Goal: Ask a question: Seek information or help from site administrators or community

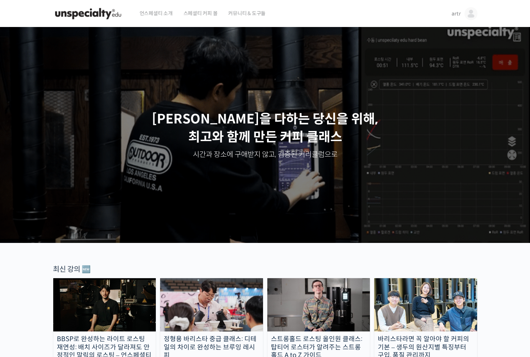
click at [453, 18] on link "artr" at bounding box center [465, 13] width 26 height 27
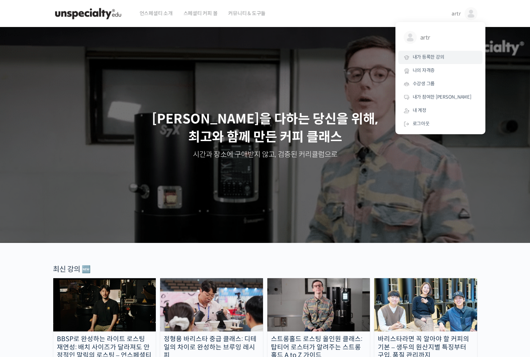
click at [430, 55] on span "내가 등록한 강의" at bounding box center [429, 57] width 32 height 6
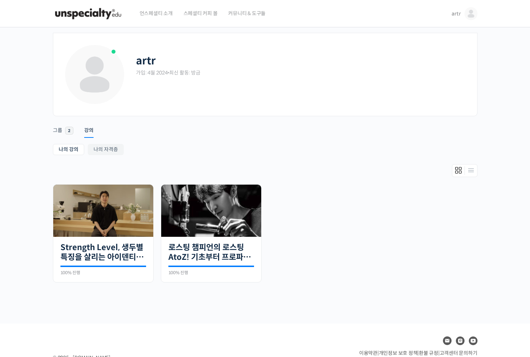
click at [451, 14] on div "artr artr @p21st1712075584 내가 등록한 강의 나의 자격증 수강생 그룹 내가 참여한 게시글 내 계정 로그아웃" at bounding box center [463, 13] width 28 height 27
click at [454, 15] on span "artr" at bounding box center [456, 13] width 9 height 6
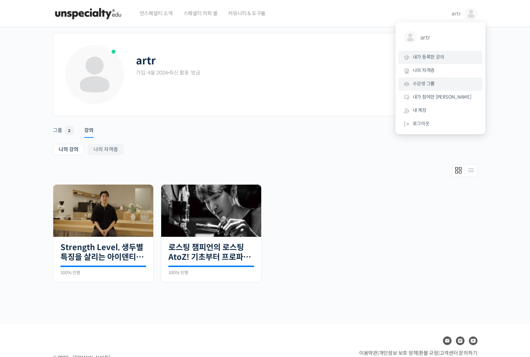
click at [430, 83] on span "수강생 그룹" at bounding box center [424, 84] width 22 height 6
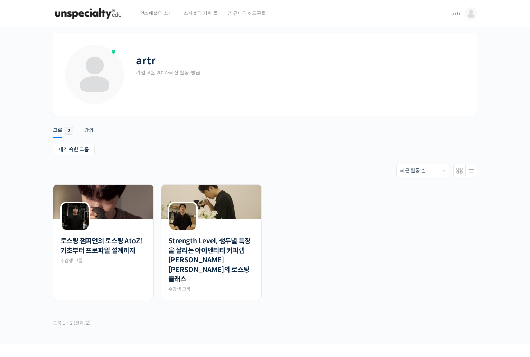
click at [127, 166] on div "Order By: 최근 활동 순 회원이 많은 순 최근에 만들어진 순 가나다 순" at bounding box center [265, 170] width 425 height 13
click at [126, 201] on img at bounding box center [103, 202] width 100 height 34
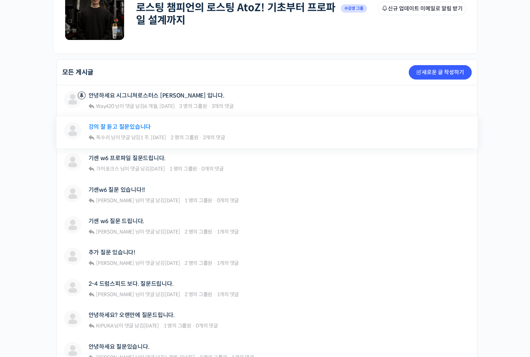
scroll to position [150, 0]
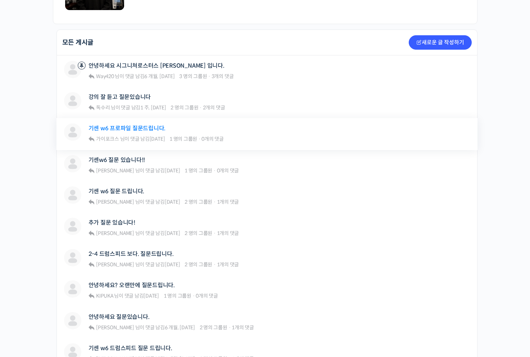
click at [128, 127] on link "기센 w6 프로파일 질문드립니다." at bounding box center [127, 128] width 77 height 7
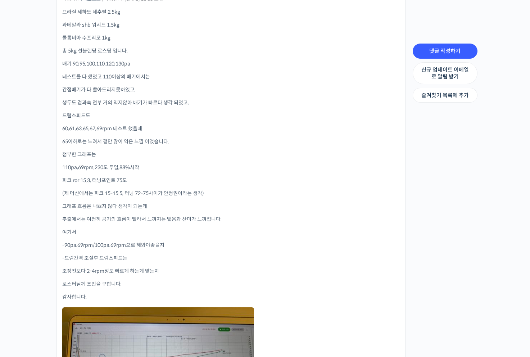
scroll to position [195, 0]
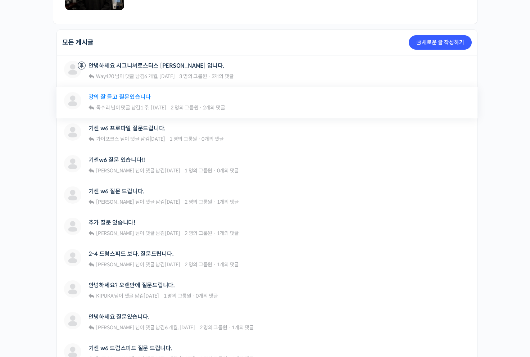
click at [129, 95] on link "강의 잘 듣고 질문있습니다" at bounding box center [120, 97] width 63 height 7
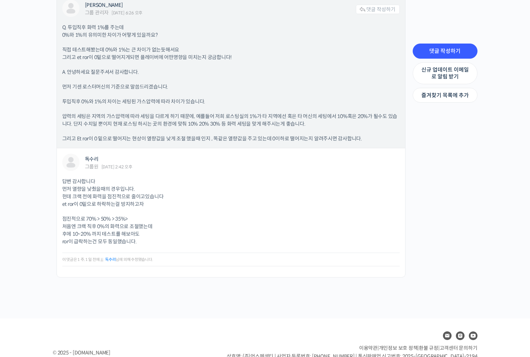
scroll to position [305, 0]
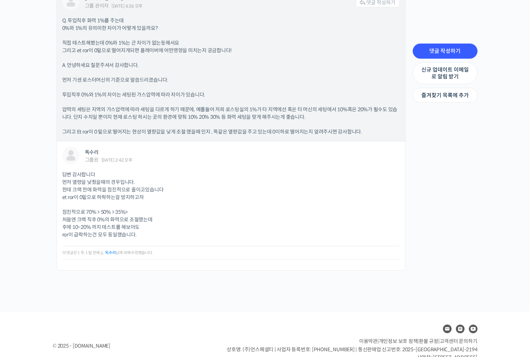
click at [112, 45] on p "직접 테스트해봤는데 0%와 1%는 큰 차이가 없는듯해서요 그리고 et ror이 0밑으로 떨어지게되면 플레이버에 어떤영향을 미치는지 궁금합니다!" at bounding box center [230, 46] width 337 height 15
click at [131, 96] on p "투입직후 0%와 1%의 차이는 세팅된 가스압력에 따라 차이가 있습니다." at bounding box center [230, 95] width 337 height 8
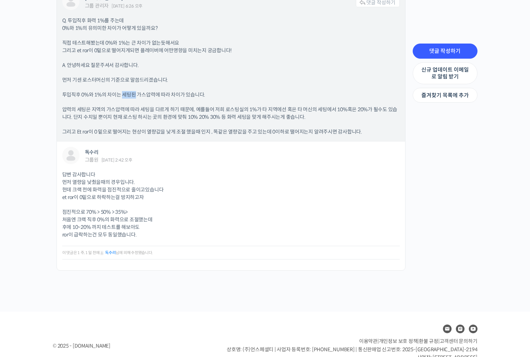
click at [131, 96] on p "투입직후 0%와 1%의 차이는 세팅된 가스압력에 따라 차이가 있습니다." at bounding box center [230, 95] width 337 height 8
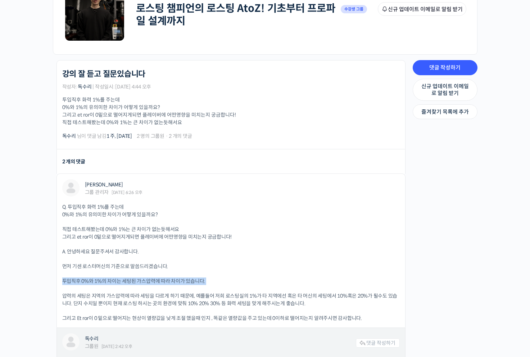
scroll to position [118, 0]
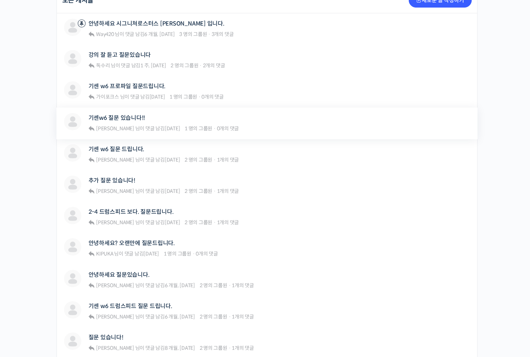
scroll to position [194, 0]
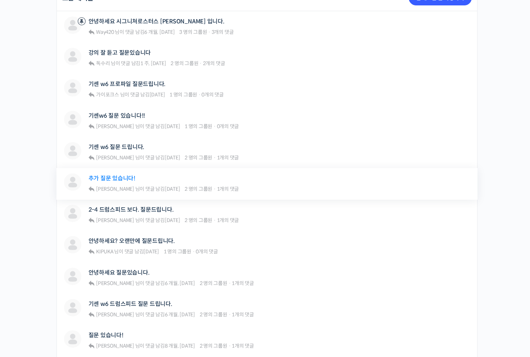
click at [112, 177] on link "추가 질문 있습니다!" at bounding box center [112, 178] width 47 height 7
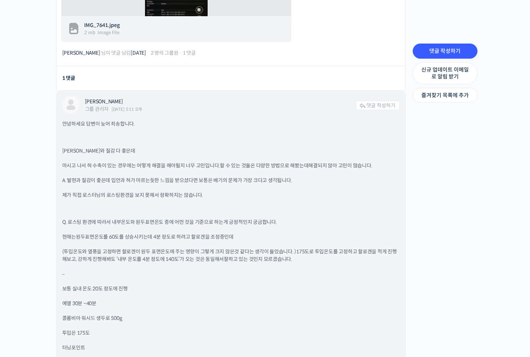
scroll to position [984, 0]
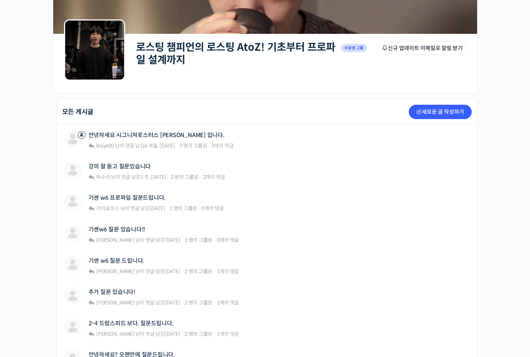
scroll to position [135, 0]
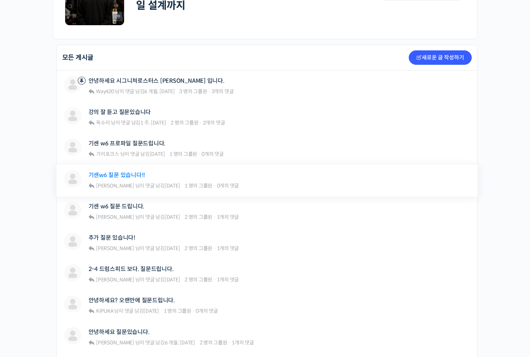
click at [130, 176] on link "기센w6 질문 있습니다!!" at bounding box center [117, 175] width 57 height 7
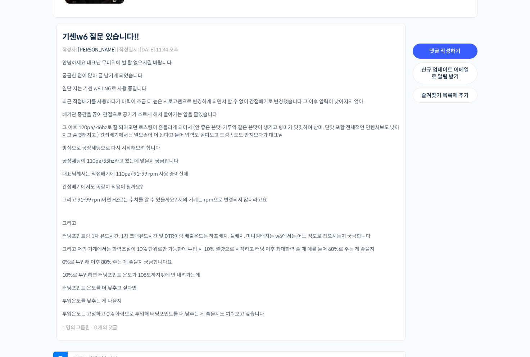
scroll to position [155, 0]
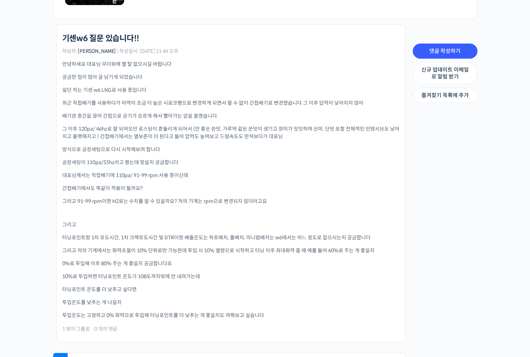
click at [104, 159] on p "공장세팅이 110pa/55hz라고 봤는데 맞을지 궁금합니다" at bounding box center [230, 163] width 337 height 8
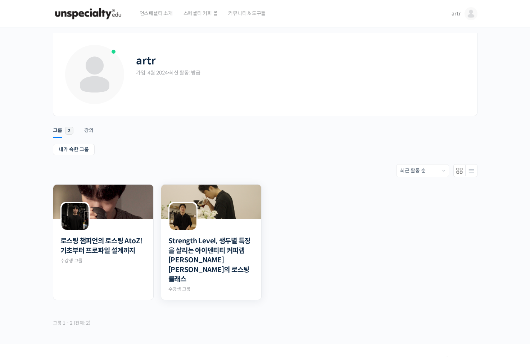
click at [198, 214] on img at bounding box center [211, 202] width 100 height 34
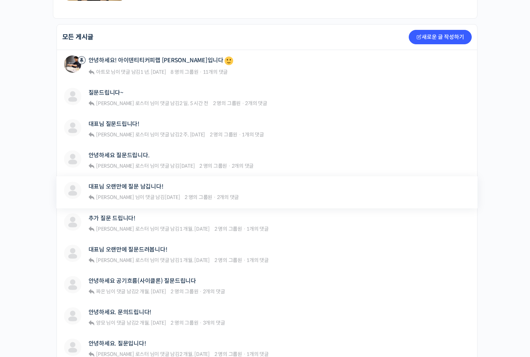
scroll to position [154, 0]
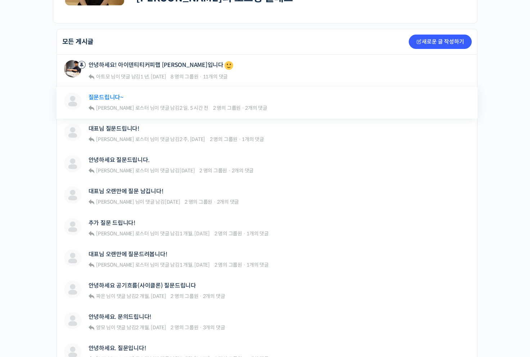
click at [105, 94] on link "질문드립니다~" at bounding box center [106, 97] width 35 height 7
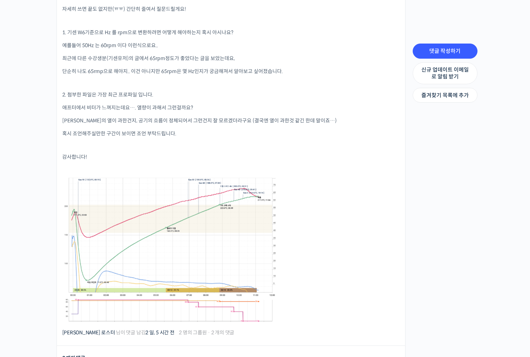
scroll to position [259, 0]
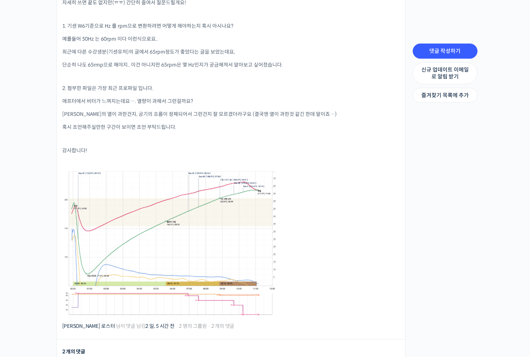
click at [132, 100] on p "애프터에서 비터가 느껴지는데요…. 열량이 과해서 그런걸까요?" at bounding box center [230, 102] width 337 height 8
click at [135, 110] on p "[PERSON_NAME]의 열이 과한건지, 공기의 흐름이 정체되어서 그런건지 잘 모르겠더라구요 (결국엔 열이 과한것 같긴 한데 말이죠…)" at bounding box center [230, 114] width 337 height 8
click at [135, 110] on p "이게 버너의 열이 과한건지, 공기의 흐름이 정체되어서 그런건지 잘 모르겠더라구요 (결국엔 열이 과한것 같긴 한데 말이죠…)" at bounding box center [230, 114] width 337 height 8
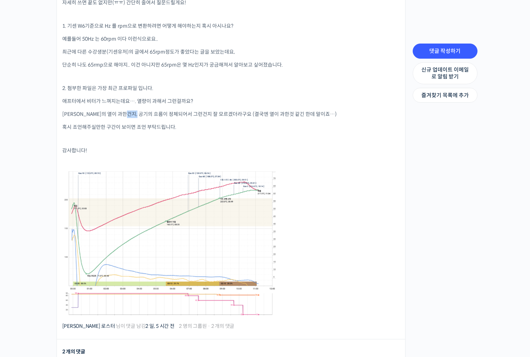
click at [135, 110] on p "이게 버너의 열이 과한건지, 공기의 흐름이 정체되어서 그런건지 잘 모르겠더라구요 (결국엔 열이 과한것 같긴 한데 말이죠…)" at bounding box center [230, 114] width 337 height 8
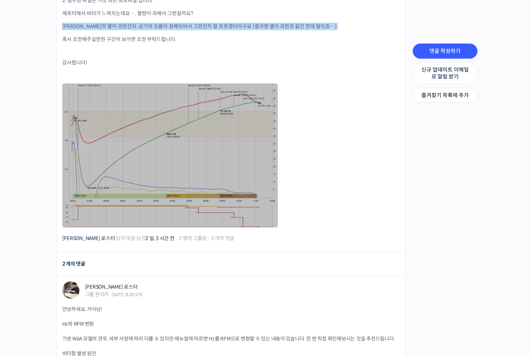
scroll to position [348, 0]
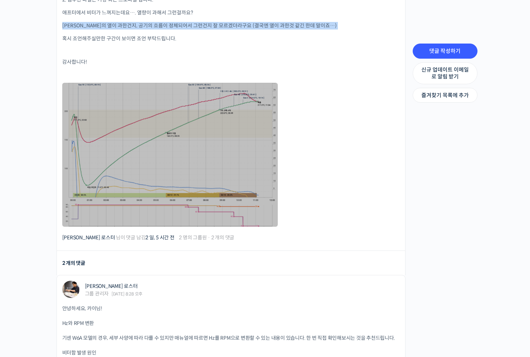
click at [151, 113] on link at bounding box center [170, 155] width 216 height 144
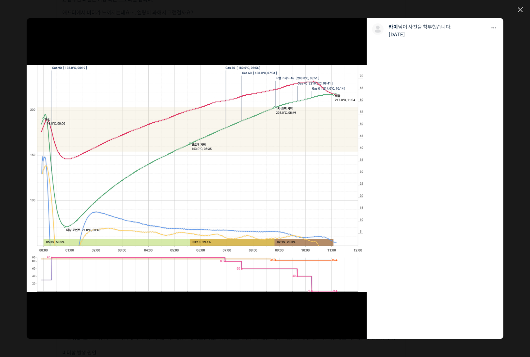
click at [202, 143] on img at bounding box center [197, 178] width 340 height 227
click at [207, 117] on img at bounding box center [197, 178] width 340 height 227
click at [519, 13] on div "모두 공개 모든 회원 나만 보기 다운로드 다운로드 카이 님이 사진을 첨부했습니다. 3일 전" at bounding box center [265, 178] width 530 height 357
click at [522, 8] on icon at bounding box center [520, 10] width 4 height 4
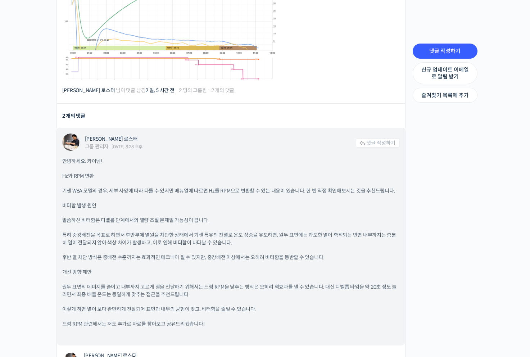
scroll to position [500, 0]
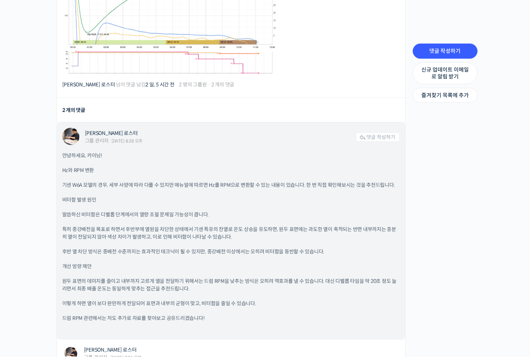
click at [147, 182] on p "기센 W6A 모델의 경우, 세부 사양에 따라 다를 수 있지만 매뉴얼에 따르면 Hz를 RPM으로 변환할 수 있는 내용이 있습니다. 한 번 직접 …" at bounding box center [230, 185] width 337 height 8
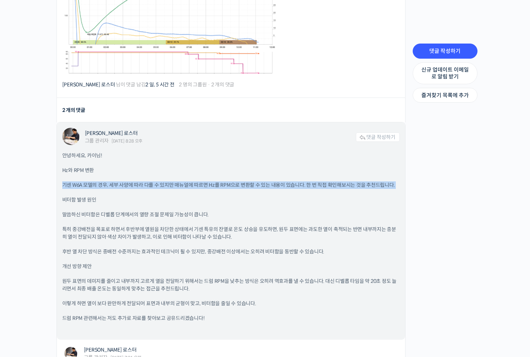
click at [122, 183] on p "기센 W6A 모델의 경우, 세부 사양에 따라 다를 수 있지만 매뉴얼에 따르면 Hz를 RPM으로 변환할 수 있는 내용이 있습니다. 한 번 직접 …" at bounding box center [230, 185] width 337 height 8
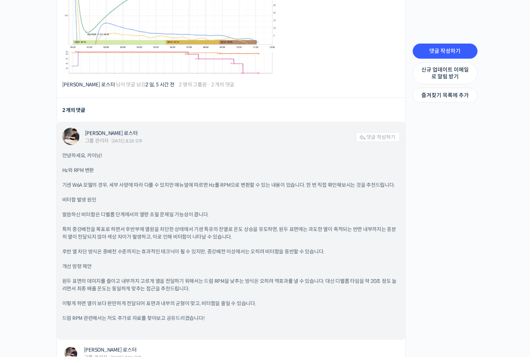
click at [122, 183] on p "기센 W6A 모델의 경우, 세부 사양에 따라 다를 수 있지만 매뉴얼에 따르면 Hz를 RPM으로 변환할 수 있는 내용이 있습니다. 한 번 직접 …" at bounding box center [230, 185] width 337 height 8
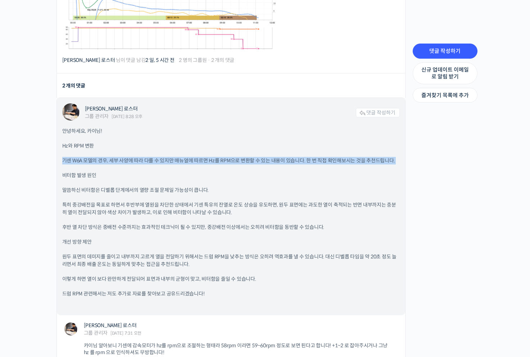
scroll to position [526, 0]
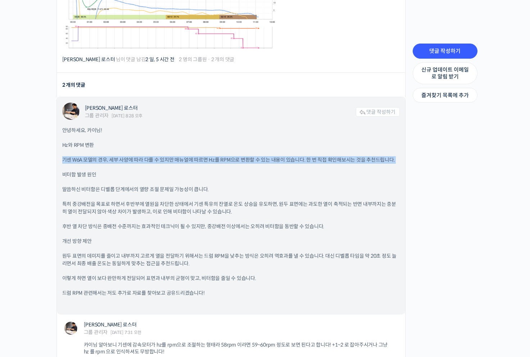
click at [116, 187] on p "말씀하신 비터함은 디벨롭 단계에서의 열량 조절 문제일 가능성이 큽니다." at bounding box center [230, 190] width 337 height 8
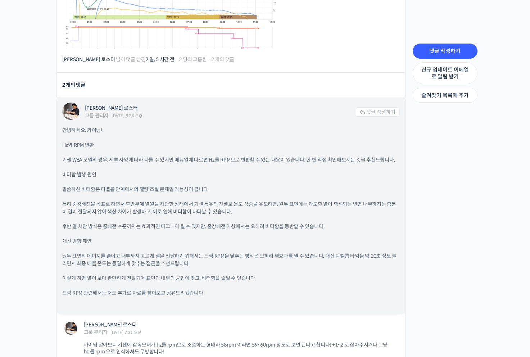
click at [116, 187] on p "말씀하신 비터함은 디벨롭 단계에서의 열량 조절 문제일 가능성이 큽니다." at bounding box center [230, 190] width 337 height 8
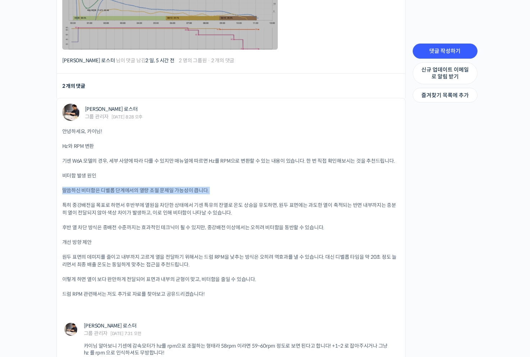
scroll to position [543, 0]
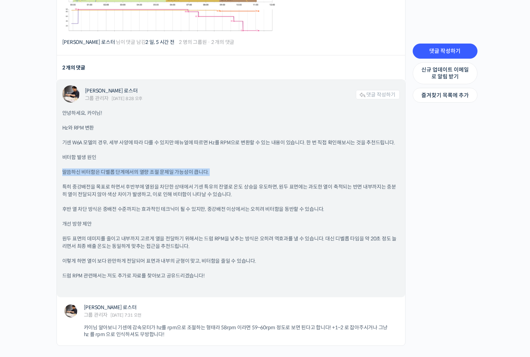
click at [85, 208] on p "후반 열 차단 방식은 중배전 수준까지는 효과적인 테크닉이 될 수 있지만, 중강배전 이상에서는 오히려 비터함을 동반할 수 있습니다." at bounding box center [230, 209] width 337 height 8
click at [147, 205] on p "후반 열 차단 방식은 중배전 수준까지는 효과적인 테크닉이 될 수 있지만, 중강배전 이상에서는 오히려 비터함을 동반할 수 있습니다." at bounding box center [230, 209] width 337 height 8
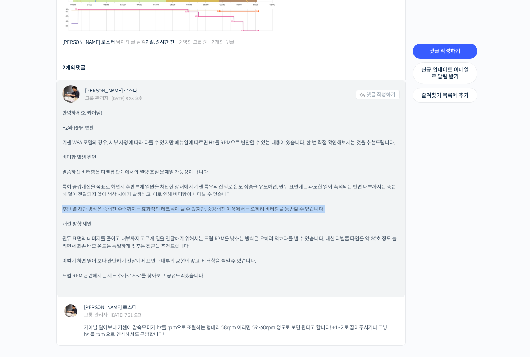
click at [139, 206] on p "후반 열 차단 방식은 중배전 수준까지는 효과적인 테크닉이 될 수 있지만, 중강배전 이상에서는 오히려 비터함을 동반할 수 있습니다." at bounding box center [230, 209] width 337 height 8
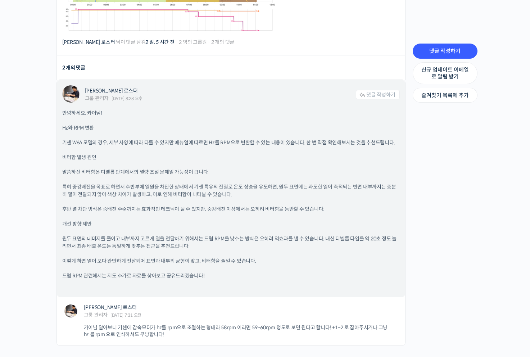
click at [139, 206] on p "후반 열 차단 방식은 중배전 수준까지는 효과적인 테크닉이 될 수 있지만, 중강배전 이상에서는 오히려 비터함을 동반할 수 있습니다." at bounding box center [230, 209] width 337 height 8
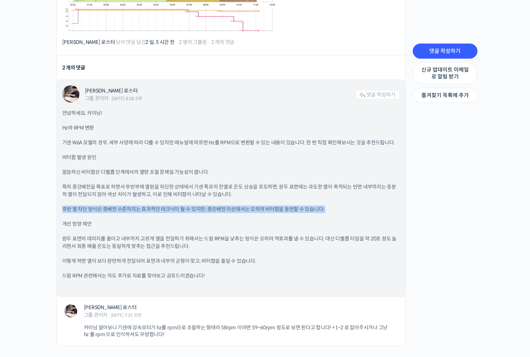
click at [139, 206] on p "후반 열 차단 방식은 중배전 수준까지는 효과적인 테크닉이 될 수 있지만, 중강배전 이상에서는 오히려 비터함을 동반할 수 있습니다." at bounding box center [230, 209] width 337 height 8
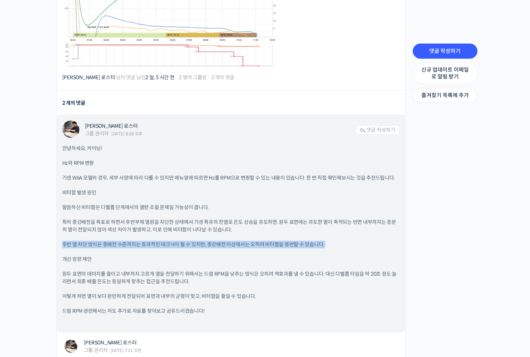
scroll to position [506, 0]
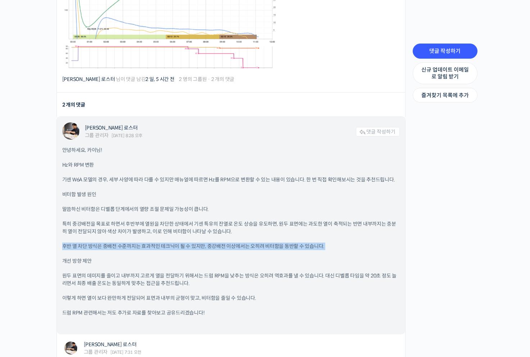
click at [126, 272] on p "원두 표면의 데미지를 줄이고 내부까지 고르게 열을 전달하기 위해서는 드럼 RPM을 낮추는 방식은 오히려 역효과를 낼 수 있습니다. 대신 디벨롭…" at bounding box center [230, 279] width 337 height 15
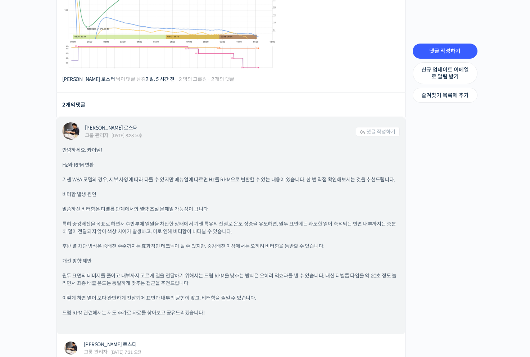
click at [126, 272] on p "원두 표면의 데미지를 줄이고 내부까지 고르게 열을 전달하기 위해서는 드럼 RPM을 낮추는 방식은 오히려 역효과를 낼 수 있습니다. 대신 디벨롭…" at bounding box center [230, 279] width 337 height 15
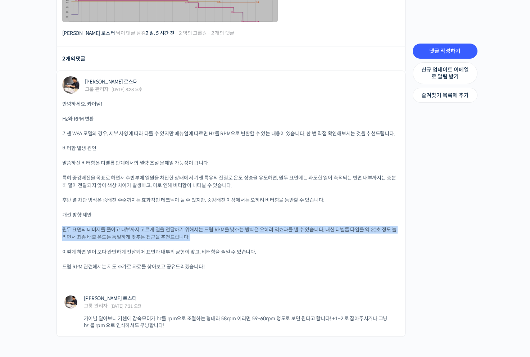
scroll to position [556, 0]
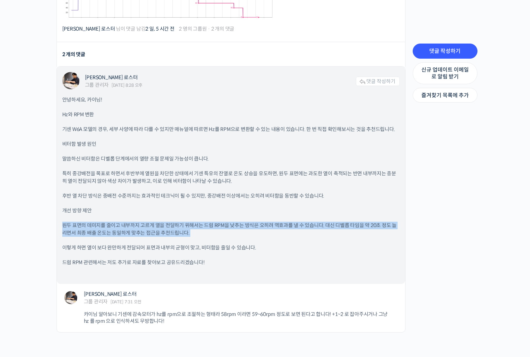
click at [130, 244] on p "이렇게 하면 열이 보다 완만하게 전달되어 표면과 내부의 균형이 맞고, 비터함을 줄일 수 있습니다." at bounding box center [230, 248] width 337 height 8
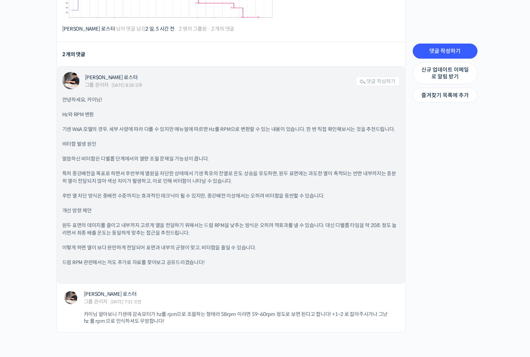
click at [130, 244] on p "이렇게 하면 열이 보다 완만하게 전달되어 표면과 내부의 균형이 맞고, 비터함을 줄일 수 있습니다." at bounding box center [230, 248] width 337 height 8
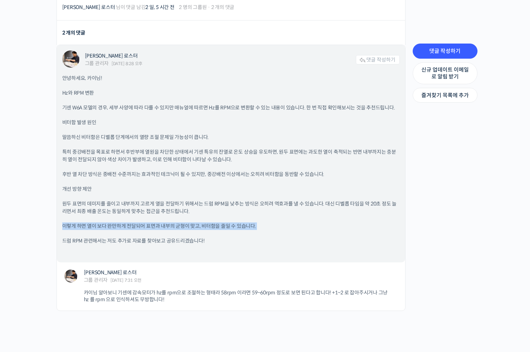
scroll to position [579, 0]
click at [145, 236] on p "드럼 RPM 관련해서는 저도 추가로 자료를 찾아보고 공유드리겠습니다!" at bounding box center [230, 240] width 337 height 8
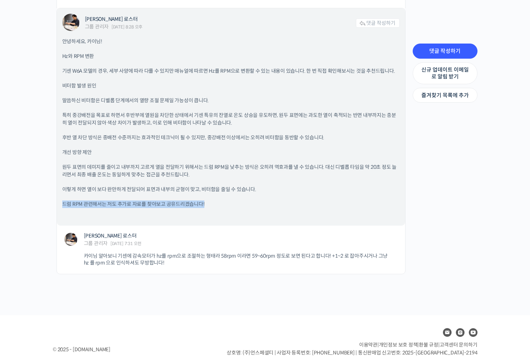
scroll to position [623, 0]
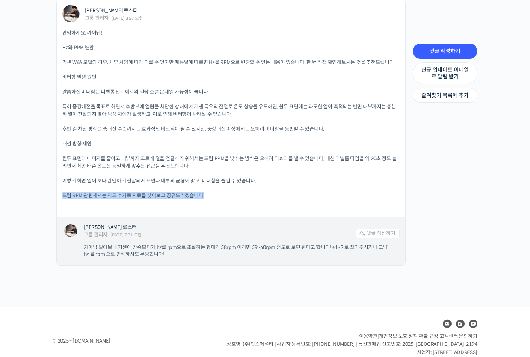
click at [143, 246] on p "카이님 알아보니 기센에 감속모터가 hz를 rpm으로 조절하는 형태라 58rpm 이라면 59~60rpm 정도로 보면 된다고 합니다! +1~2 로…" at bounding box center [238, 251] width 309 height 14
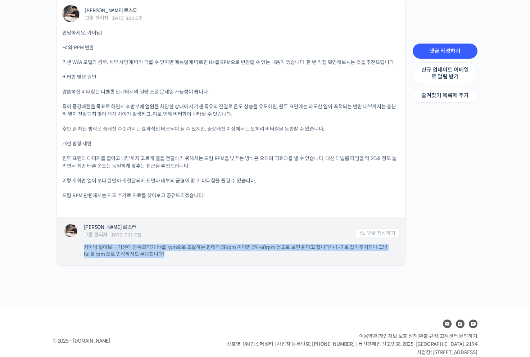
click at [143, 246] on p "카이님 알아보니 기센에 감속모터가 hz를 rpm으로 조절하는 형태라 58rpm 이라면 59~60rpm 정도로 보면 된다고 합니다! +1~2 로…" at bounding box center [238, 251] width 309 height 14
click at [152, 244] on p "카이님 알아보니 기센에 감속모터가 hz를 rpm으로 조절하는 형태라 58rpm 이라면 59~60rpm 정도로 보면 된다고 합니다! +1~2 로…" at bounding box center [238, 251] width 309 height 14
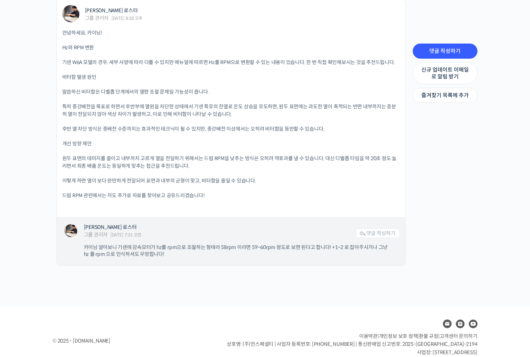
click at [152, 244] on p "카이님 알아보니 기센에 감속모터가 hz를 rpm으로 조절하는 형태라 58rpm 이라면 59~60rpm 정도로 보면 된다고 합니다! +1~2 로…" at bounding box center [238, 251] width 309 height 14
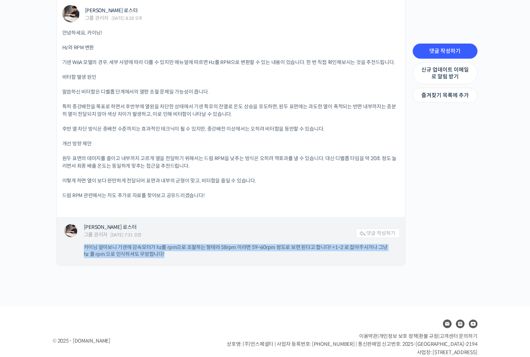
click at [152, 244] on p "카이님 알아보니 기센에 감속모터가 hz를 rpm으로 조절하는 형태라 58rpm 이라면 59~60rpm 정도로 보면 된다고 합니다! +1~2 로…" at bounding box center [238, 251] width 309 height 14
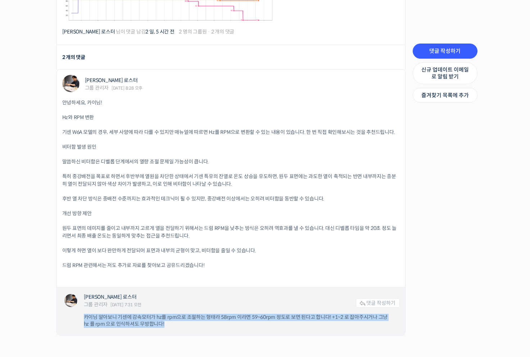
scroll to position [553, 0]
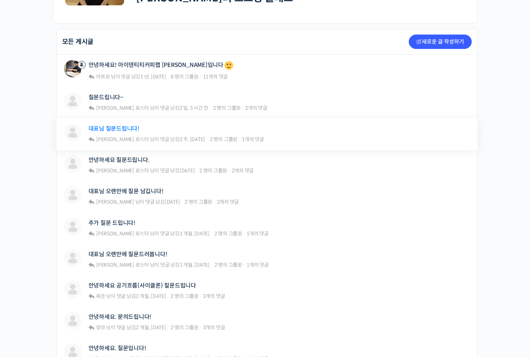
click at [114, 125] on link "대표님 질문드립니다!" at bounding box center [114, 128] width 51 height 7
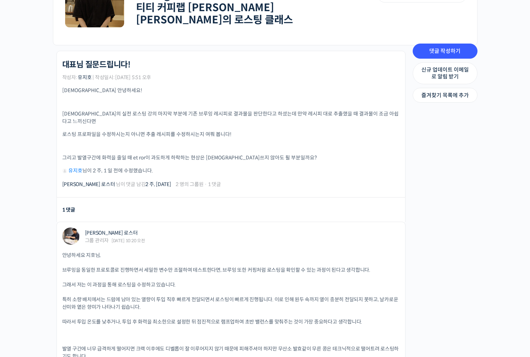
scroll to position [142, 0]
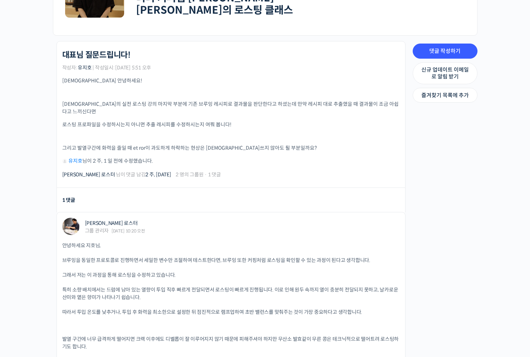
click at [146, 101] on p "대표님의 실전 로스팅 강의 마지막 부분에 기존 브루잉 레시피로 결과물을 판단한다고 하셨는데 만약 레시피 대로 추출했을 때 결과물이 조금 아쉽다…" at bounding box center [230, 107] width 337 height 15
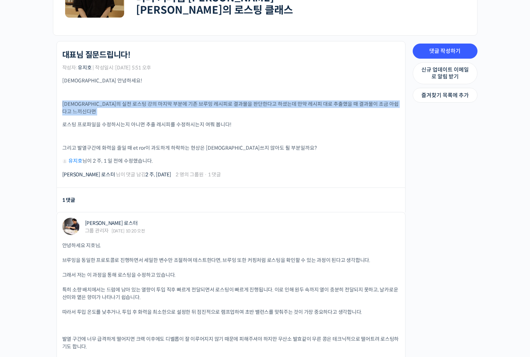
click at [146, 101] on p "대표님의 실전 로스팅 강의 마지막 부분에 기존 브루잉 레시피로 결과물을 판단한다고 하셨는데 만약 레시피 대로 추출했을 때 결과물이 조금 아쉽다…" at bounding box center [230, 107] width 337 height 15
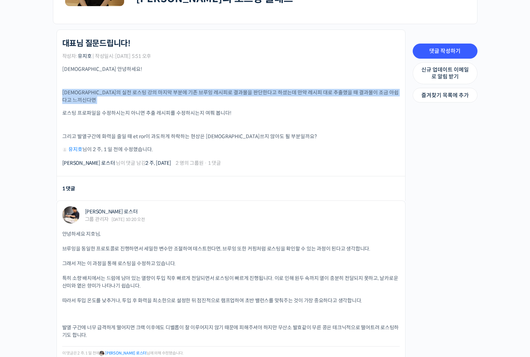
scroll to position [158, 0]
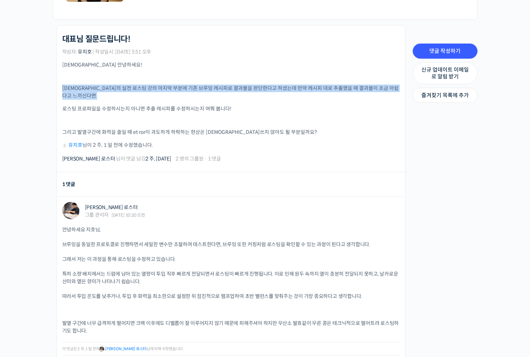
click at [149, 105] on p "로스팅 프로파일을 수정하시는지 아니면 추출 레시피를 수정하시는지 여쭤 봅니다!" at bounding box center [230, 109] width 337 height 8
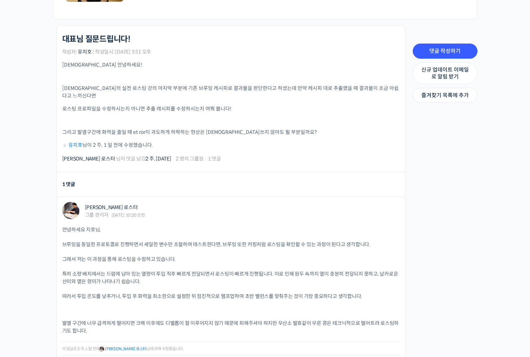
click at [149, 105] on p "로스팅 프로파일을 수정하시는지 아니면 추출 레시피를 수정하시는지 여쭤 봅니다!" at bounding box center [230, 109] width 337 height 8
click at [133, 105] on p "로스팅 프로파일을 수정하시는지 아니면 추출 레시피를 수정하시는지 여쭤 봅니다!" at bounding box center [230, 109] width 337 height 8
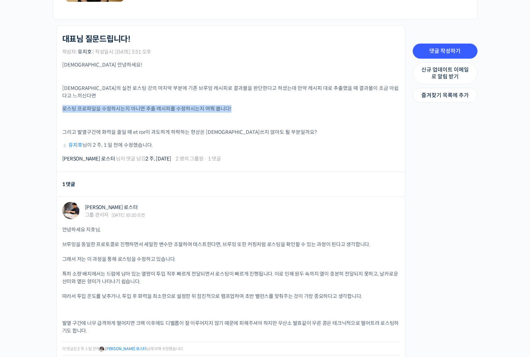
click at [133, 105] on p "로스팅 프로파일을 수정하시는지 아니면 추출 레시피를 수정하시는지 여쭤 봅니다!" at bounding box center [230, 109] width 337 height 8
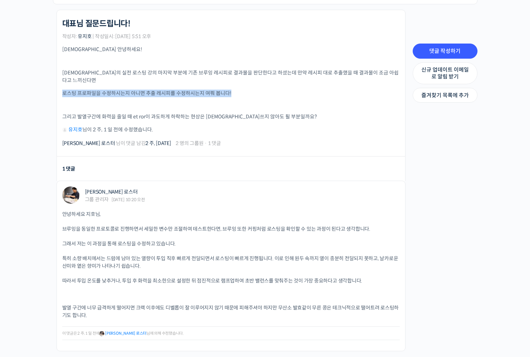
scroll to position [179, 0]
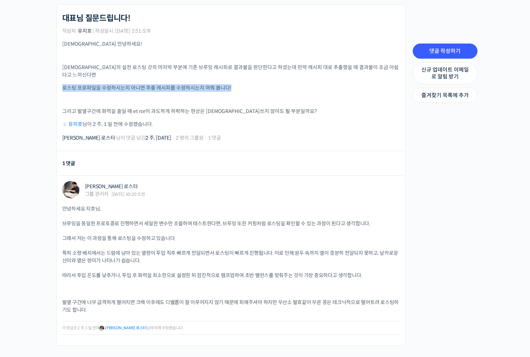
click at [134, 108] on p "그리고 발열구간에 화력을 줄일 때 et ror이 과도하게 하락하는 현상은 신경쓰지 않아도 될 부분일까요?" at bounding box center [230, 112] width 337 height 8
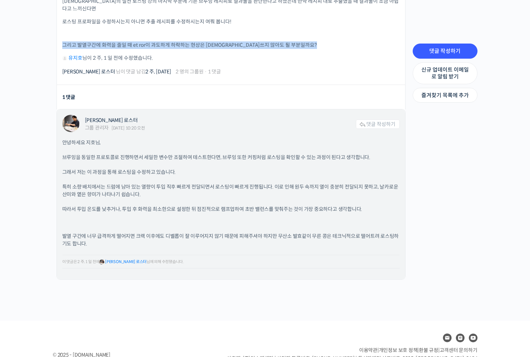
scroll to position [266, 0]
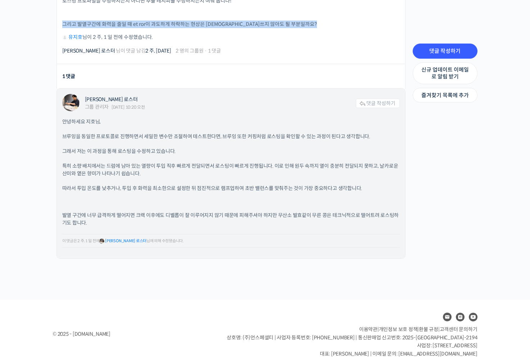
click at [150, 133] on p "브루잉을 동일한 프로토콜로 진행하면서 세밀한 변수만 조절하여 테스트한다면, 브루잉 또한 커핑처럼 로스팅을 확인할 수 있는 과정이 된다고 생각합…" at bounding box center [230, 137] width 337 height 8
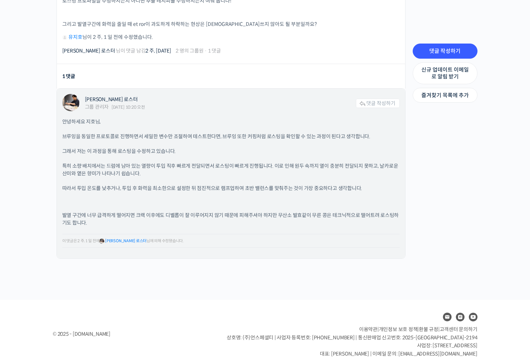
click at [150, 133] on p "브루잉을 동일한 프로토콜로 진행하면서 세밀한 변수만 조절하여 테스트한다면, 브루잉 또한 커핑처럼 로스팅을 확인할 수 있는 과정이 된다고 생각합…" at bounding box center [230, 137] width 337 height 8
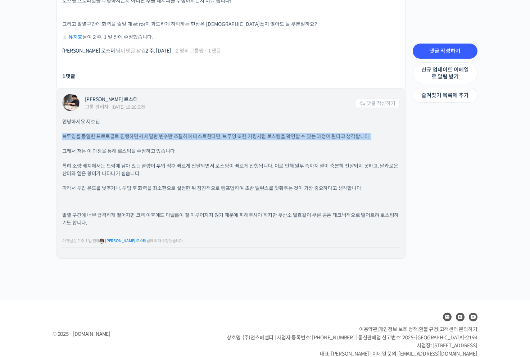
click at [150, 133] on p "브루잉을 동일한 프로토콜로 진행하면서 세밀한 변수만 조절하여 테스트한다면, 브루잉 또한 커핑처럼 로스팅을 확인할 수 있는 과정이 된다고 생각합…" at bounding box center [230, 137] width 337 height 8
click at [168, 212] on p "발열 구간에 너무 급격하게 떨어지면 크랙 이후에도 디벨롭이 잘 이루어지지 않기 때문에 피해주셔야 하지만 무산소 발효같이 무른 콩은 테크닉적으로…" at bounding box center [230, 219] width 337 height 15
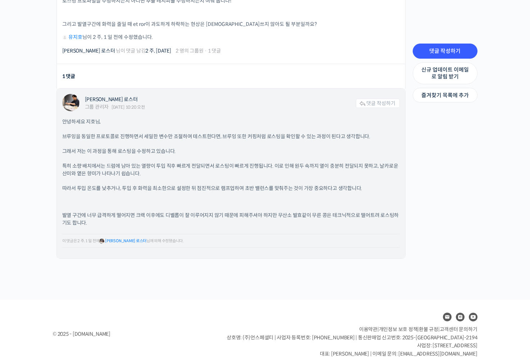
click at [168, 212] on p "발열 구간에 너무 급격하게 떨어지면 크랙 이후에도 디벨롭이 잘 이루어지지 않기 때문에 피해주셔야 하지만 무산소 발효같이 무른 콩은 테크닉적으로…" at bounding box center [230, 219] width 337 height 15
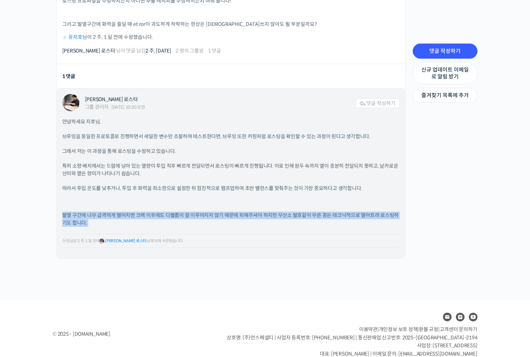
click at [168, 212] on p "발열 구간에 너무 급격하게 떨어지면 크랙 이후에도 디벨롭이 잘 이루어지지 않기 때문에 피해주셔야 하지만 무산소 발효같이 무른 콩은 테크닉적으로…" at bounding box center [230, 219] width 337 height 15
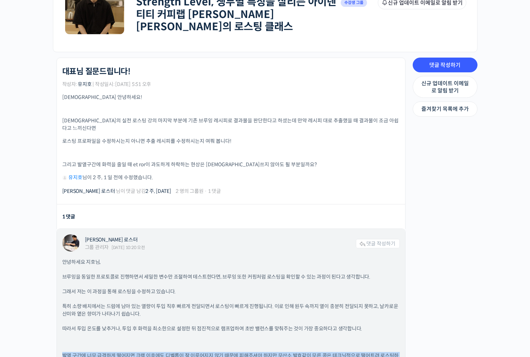
scroll to position [125, 0]
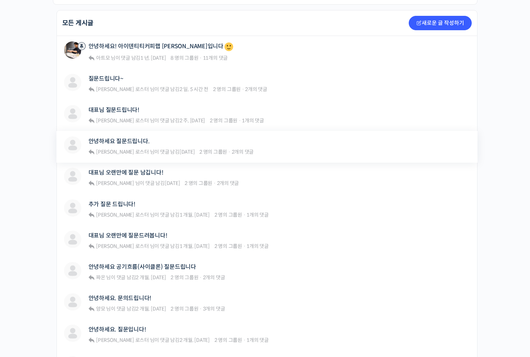
scroll to position [191, 0]
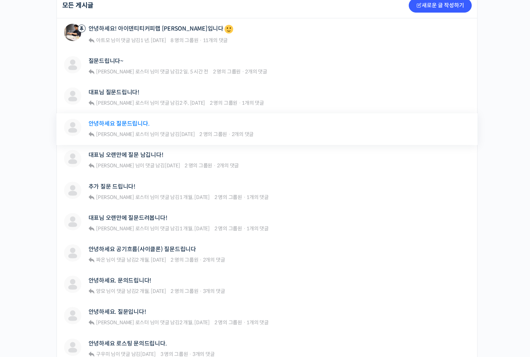
click at [127, 121] on link "안녕하세요 질문드립니다." at bounding box center [119, 123] width 61 height 7
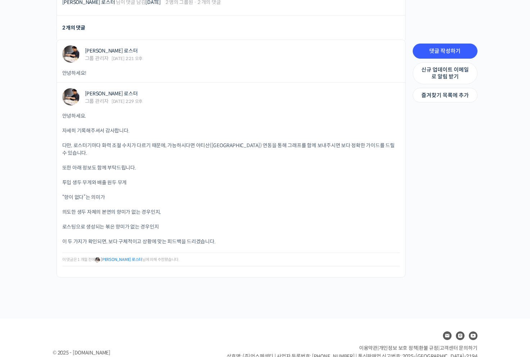
scroll to position [893, 0]
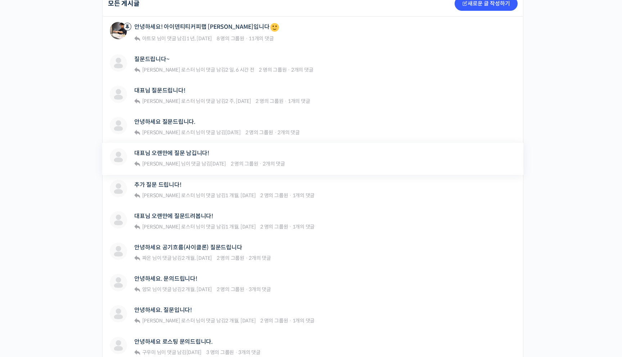
click at [172, 153] on div "대표님 오랜만에 질문 남깁니다!" at bounding box center [209, 153] width 151 height 10
click at [179, 150] on link "대표님 오랜만에 질문 남깁니다!" at bounding box center [171, 153] width 75 height 7
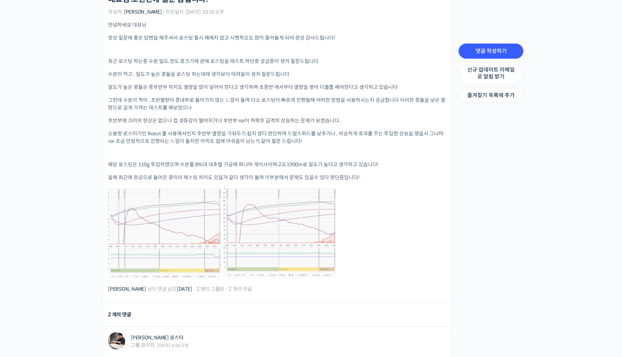
scroll to position [224, 0]
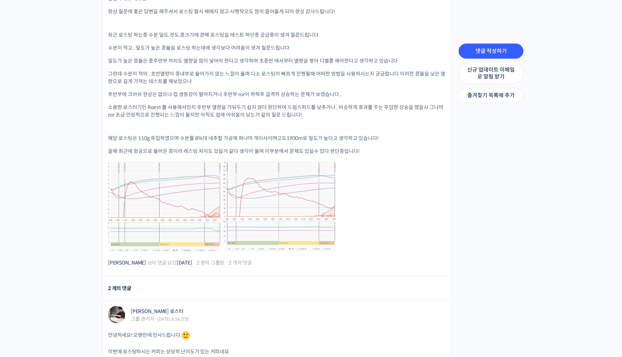
click at [212, 91] on p "후반부에 크러쉬 현상은 없으나 컵 생동감이 떨어지거나 후반부 ror이 하락후 급격히 상승하는 문제가 보였습니다 ," at bounding box center [276, 95] width 337 height 8
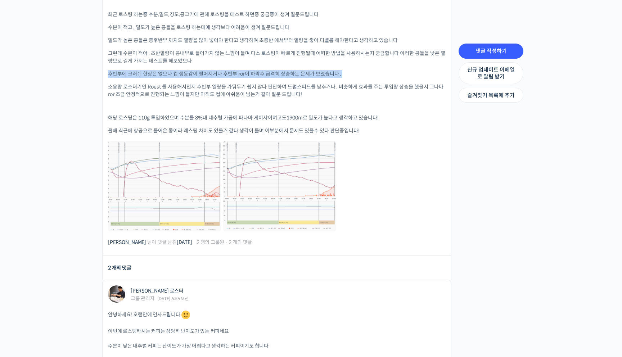
scroll to position [245, 0]
click at [208, 83] on p "소용량 로스터기인 Roest 를 사용해서인지 후반부 열량을 가둬두기 쉽지 않다 판단하여 드럼스피드를 낮추거나 , 비슷하게 효과를 주는 투입량 …" at bounding box center [276, 89] width 337 height 15
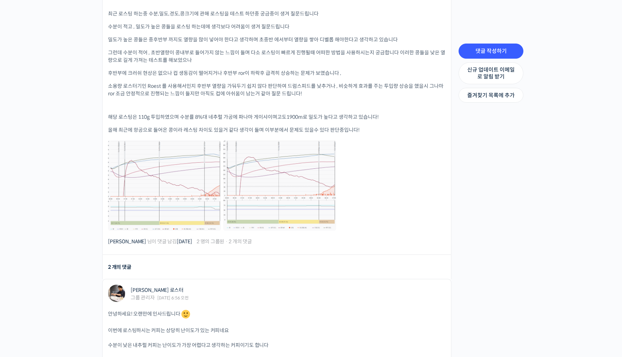
click at [208, 83] on p "소용량 로스터기인 Roest 를 사용해서인지 후반부 열량을 가둬두기 쉽지 않다 판단하여 드럼스피드를 낮추거나 , 비슷하게 효과를 주는 투입량 …" at bounding box center [276, 89] width 337 height 15
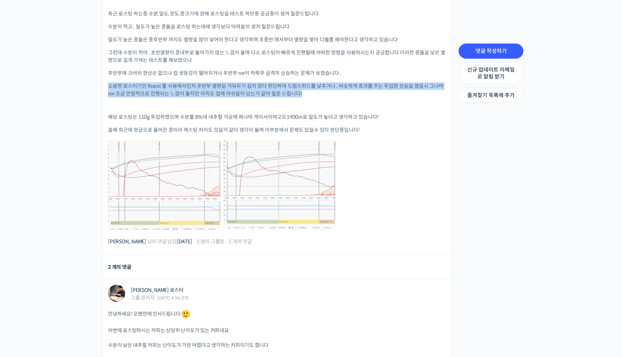
click at [208, 83] on p "소용량 로스터기인 Roest 를 사용해서인지 후반부 열량을 가둬두기 쉽지 않다 판단하여 드럼스피드를 낮추거나 , 비슷하게 효과를 주는 투입량 …" at bounding box center [276, 89] width 337 height 15
click at [213, 82] on p "소용량 로스터기인 Roest 를 사용해서인지 후반부 열량을 가둬두기 쉽지 않다 판단하여 드럼스피드를 낮추거나 , 비슷하게 효과를 주는 투입량 …" at bounding box center [276, 89] width 337 height 15
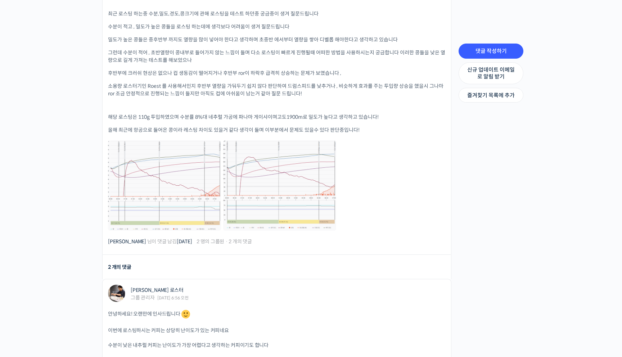
click at [213, 82] on p "소용량 로스터기인 Roest 를 사용해서인지 후반부 열량을 가둬두기 쉽지 않다 판단하여 드럼스피드를 낮추거나 , 비슷하게 효과를 주는 투입량 …" at bounding box center [276, 89] width 337 height 15
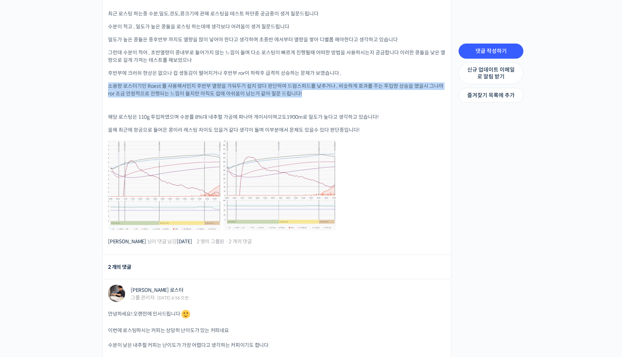
click at [213, 82] on p "소용량 로스터기인 Roest 를 사용해서인지 후반부 열량을 가둬두기 쉽지 않다 판단하여 드럼스피드를 낮추거나 , 비슷하게 효과를 주는 투입량 …" at bounding box center [276, 89] width 337 height 15
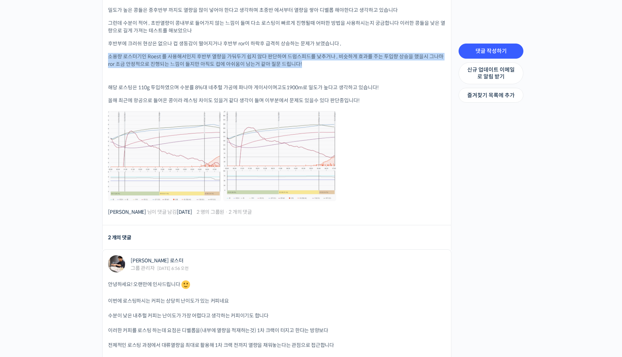
scroll to position [277, 0]
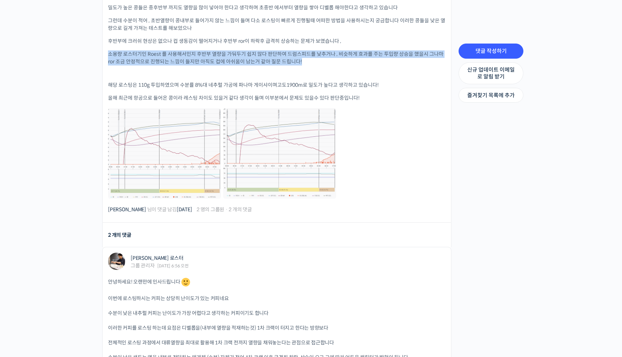
click at [213, 81] on p "해당 로스팅은 110g 투입하였으며 수분률 8%대 네추럴 가공에 파나마 게이샤이며고도1900m로 밀도가 높다고 생각하고 있습니다!" at bounding box center [276, 85] width 337 height 8
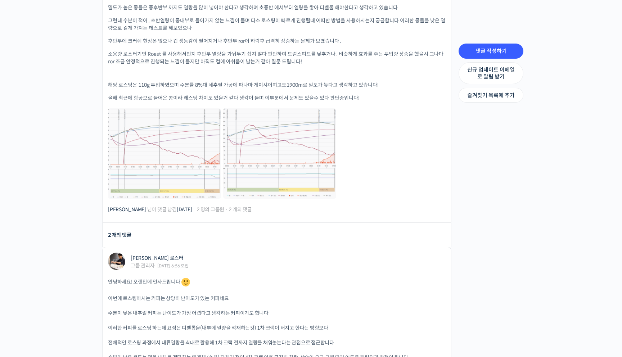
click at [213, 81] on p "해당 로스팅은 110g 투입하였으며 수분률 8%대 네추럴 가공에 파나마 게이샤이며고도1900m로 밀도가 높다고 생각하고 있습니다!" at bounding box center [276, 85] width 337 height 8
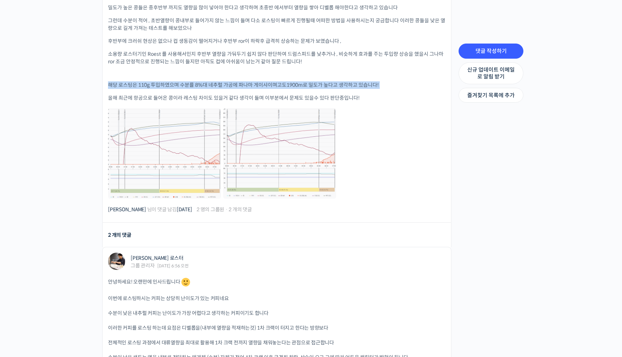
click at [213, 81] on p "해당 로스팅은 110g 투입하였으며 수분률 8%대 네추럴 가공에 파나마 게이샤이며고도1900m로 밀도가 높다고 생각하고 있습니다!" at bounding box center [276, 85] width 337 height 8
click at [208, 94] on p "올해 최근에 항공으로 들어온 콩이라 레스팅 차이도 있을거 같다 생각이 들며 이부분에서 문제도 있을수 있다 판단중입니다!" at bounding box center [276, 98] width 337 height 8
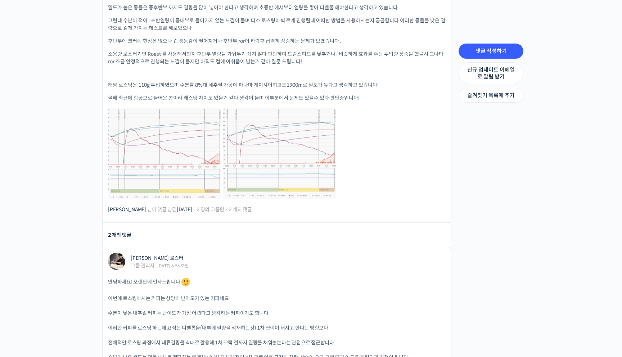
click at [208, 94] on p "올해 최근에 항공으로 들어온 콩이라 레스팅 차이도 있을거 같다 생각이 들며 이부분에서 문제도 있을수 있다 판단중입니다!" at bounding box center [276, 98] width 337 height 8
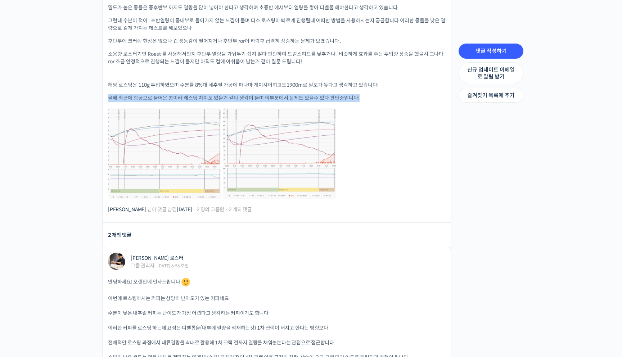
click at [205, 94] on p "올해 최근에 항공으로 들어온 콩이라 레스팅 차이도 있을거 같다 생각이 들며 이부분에서 문제도 있을수 있다 판단중입니다!" at bounding box center [276, 98] width 337 height 8
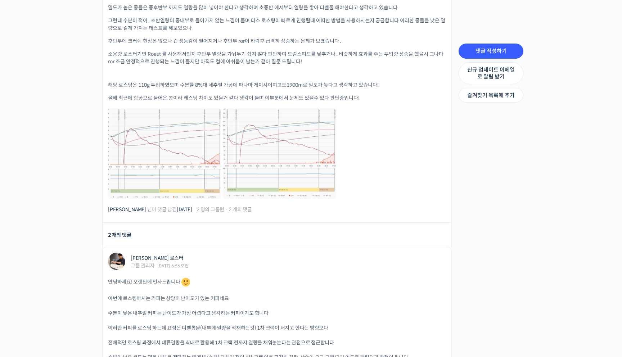
click at [205, 94] on p "올해 최근에 항공으로 들어온 콩이라 레스팅 차이도 있을거 같다 생각이 들며 이부분에서 문제도 있을수 있다 판단중입니다!" at bounding box center [276, 98] width 337 height 8
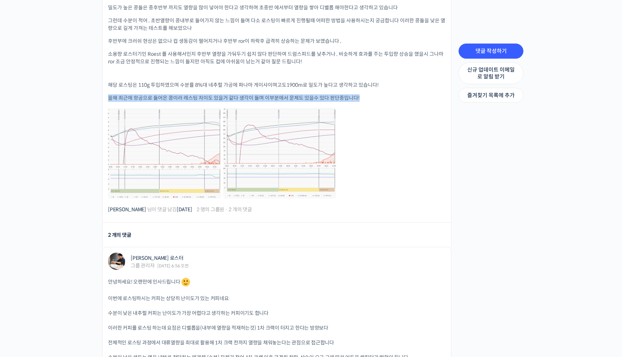
click at [205, 94] on p "올해 최근에 항공으로 들어온 콩이라 레스팅 차이도 있을거 같다 생각이 들며 이부분에서 문제도 있을수 있다 판단중입니다!" at bounding box center [276, 98] width 337 height 8
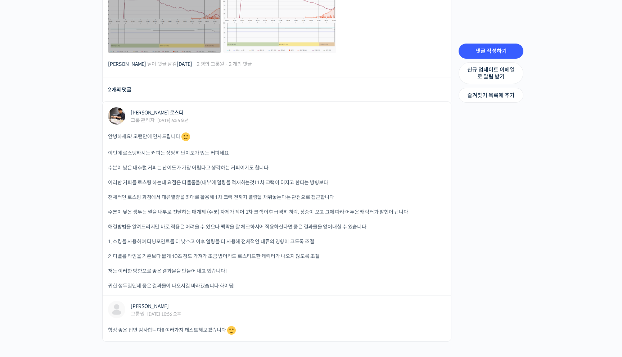
scroll to position [423, 0]
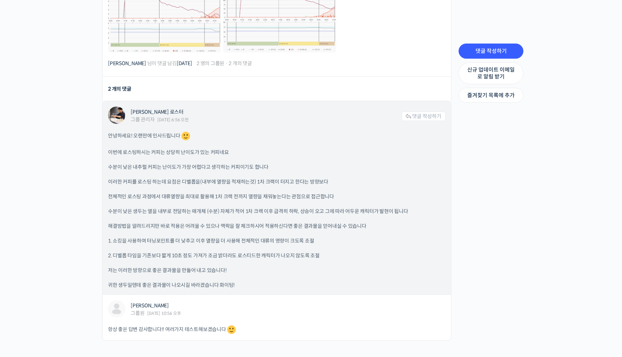
click at [207, 149] on p "이번에 로스팅하시는 커피는 상당히 난이도가 있는 커피네요" at bounding box center [276, 153] width 337 height 8
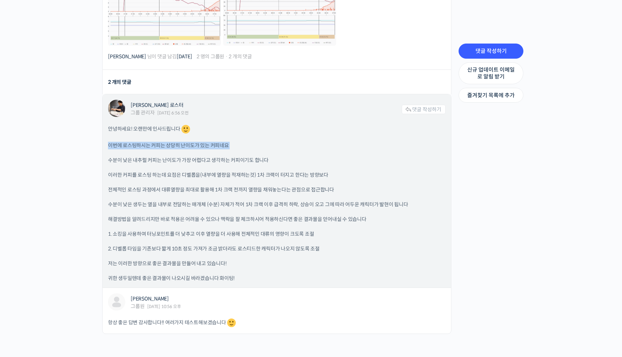
scroll to position [433, 0]
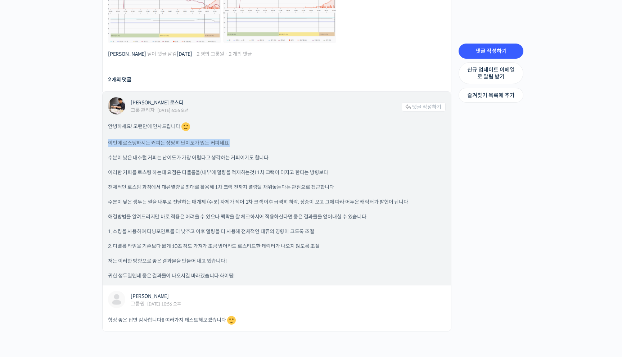
click at [195, 155] on p "수분이 낮은 내추럴 커피는 난이도가 가장 어렵다고 생각하는 커피이기도 합니다" at bounding box center [276, 158] width 337 height 8
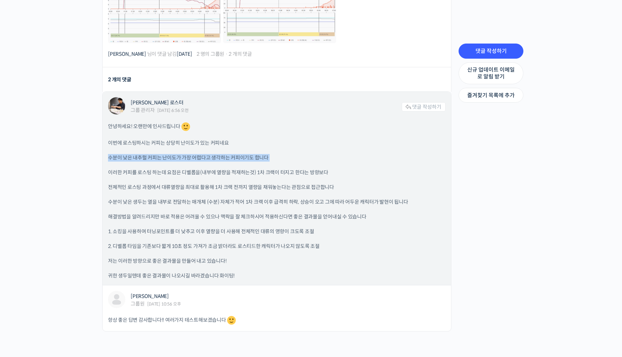
click at [195, 155] on p "수분이 낮은 내추럴 커피는 난이도가 가장 어렵다고 생각하는 커피이기도 합니다" at bounding box center [276, 158] width 337 height 8
click at [221, 169] on p "이러한 커피를 로스팅 하는데 요점은 디벨롭을(내부에 열량을 적재하는것) 1차 크랙이 터지고 한다는 방향보다" at bounding box center [276, 173] width 337 height 8
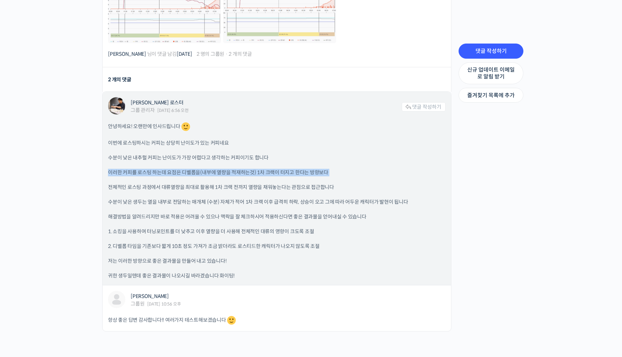
scroll to position [440, 0]
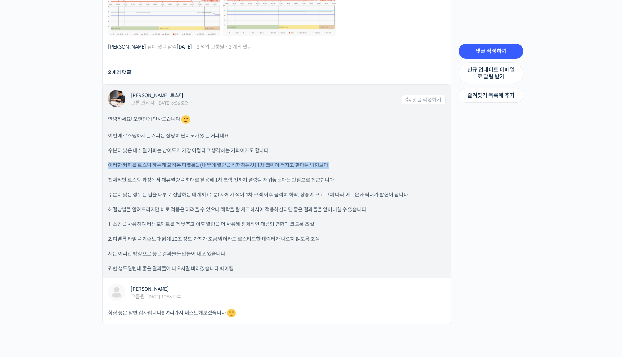
click at [181, 177] on p "전체적인 로스팅 과정에서 대류열량을 최대로 활용해 1차 크랙 전까지 열량을 채워놓는다는 관점으로 접근합니다" at bounding box center [276, 180] width 337 height 8
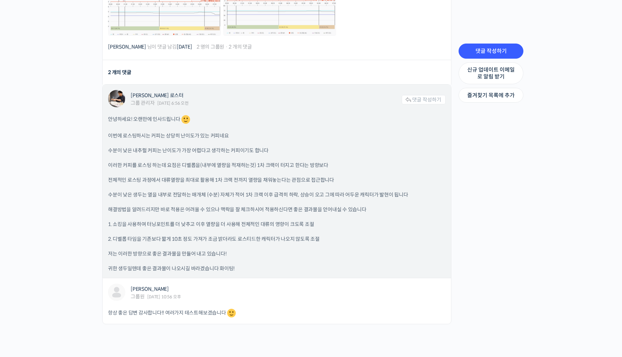
click at [181, 177] on p "전체적인 로스팅 과정에서 대류열량을 최대로 활용해 1차 크랙 전까지 열량을 채워놓는다는 관점으로 접근합니다" at bounding box center [276, 180] width 337 height 8
click at [199, 177] on p "전체적인 로스팅 과정에서 대류열량을 최대로 활용해 1차 크랙 전까지 열량을 채워놓는다는 관점으로 접근합니다" at bounding box center [276, 180] width 337 height 8
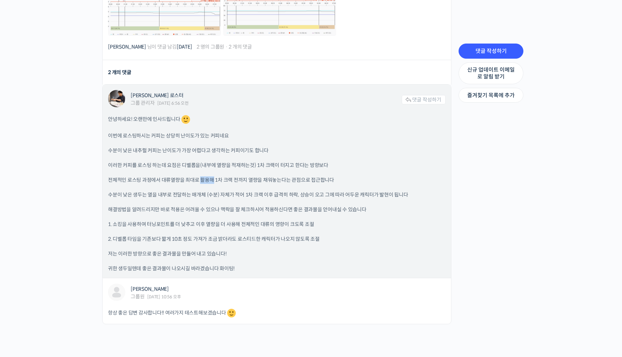
click at [199, 177] on p "전체적인 로스팅 과정에서 대류열량을 최대로 활용해 1차 크랙 전까지 열량을 채워놓는다는 관점으로 접근합니다" at bounding box center [276, 180] width 337 height 8
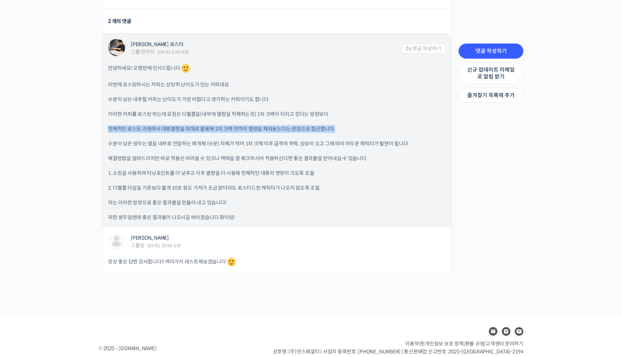
scroll to position [499, 0]
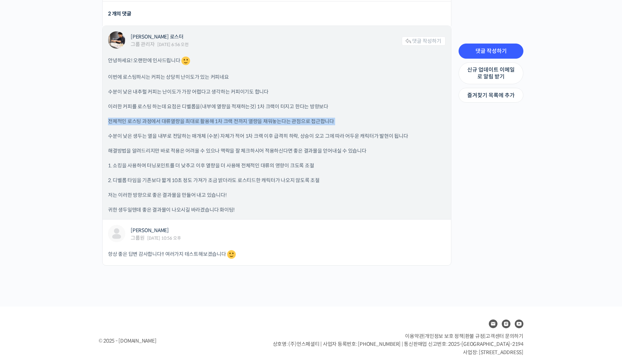
click at [225, 133] on p "수분이 낮은 생두는 열을 내부로 전달하는 매개체 (수분) 자체가 적어 1차 크랙 이후 급격히 하락, 상승이 오고 그에 따라 어두운 캐릭터가 발…" at bounding box center [276, 136] width 337 height 8
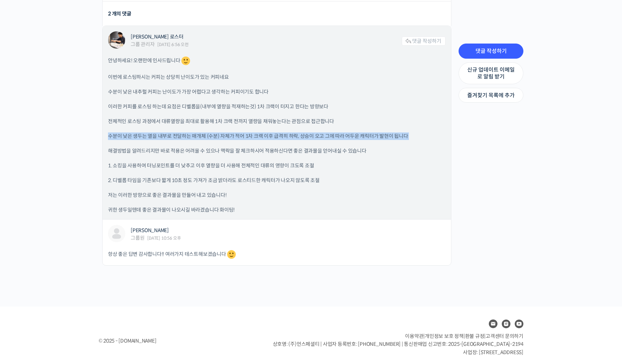
click at [225, 133] on p "수분이 낮은 생두는 열을 내부로 전달하는 매개체 (수분) 자체가 적어 1차 크랙 이후 급격히 하락, 상승이 오고 그에 따라 어두운 캐릭터가 발…" at bounding box center [276, 136] width 337 height 8
